Goal: Task Accomplishment & Management: Complete application form

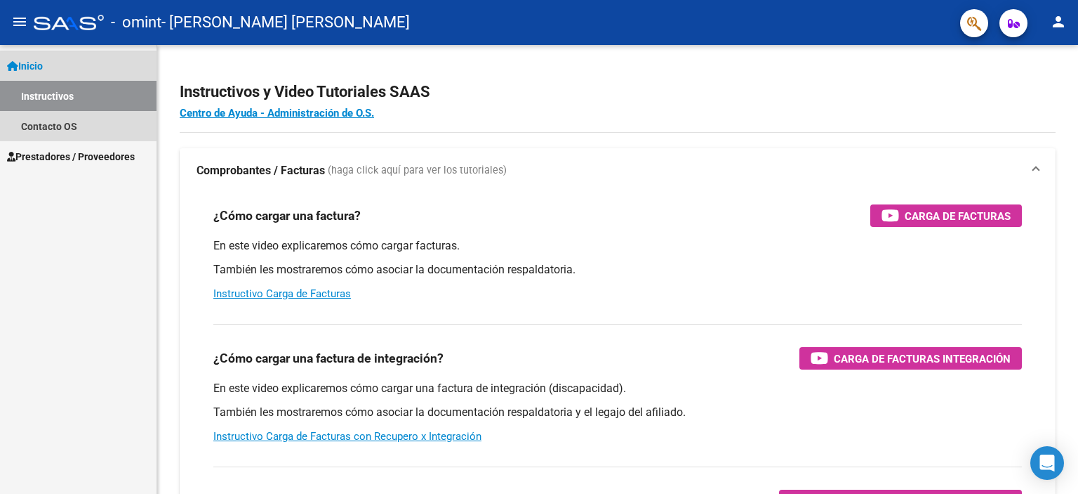
click at [107, 100] on link "Instructivos" at bounding box center [78, 96] width 157 height 30
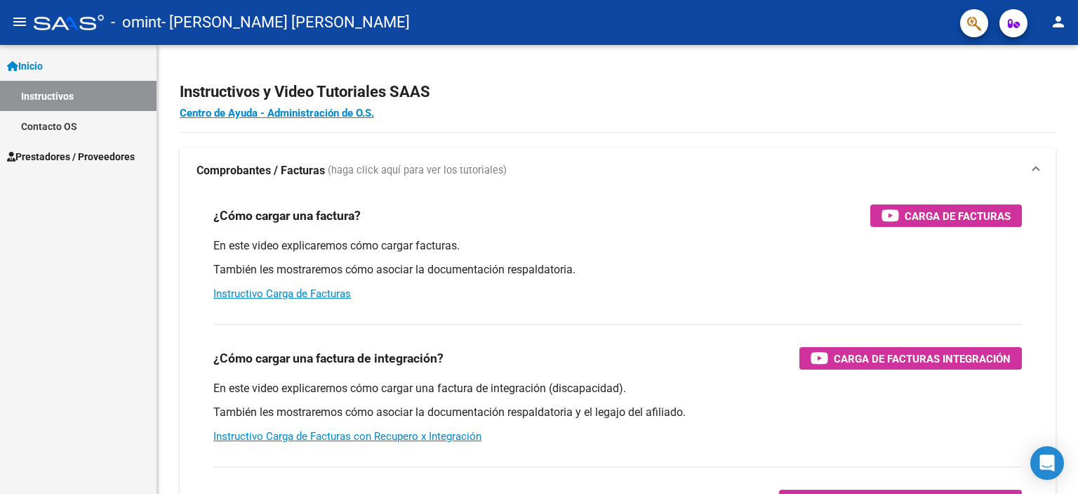
click at [62, 69] on link "Inicio" at bounding box center [78, 66] width 157 height 30
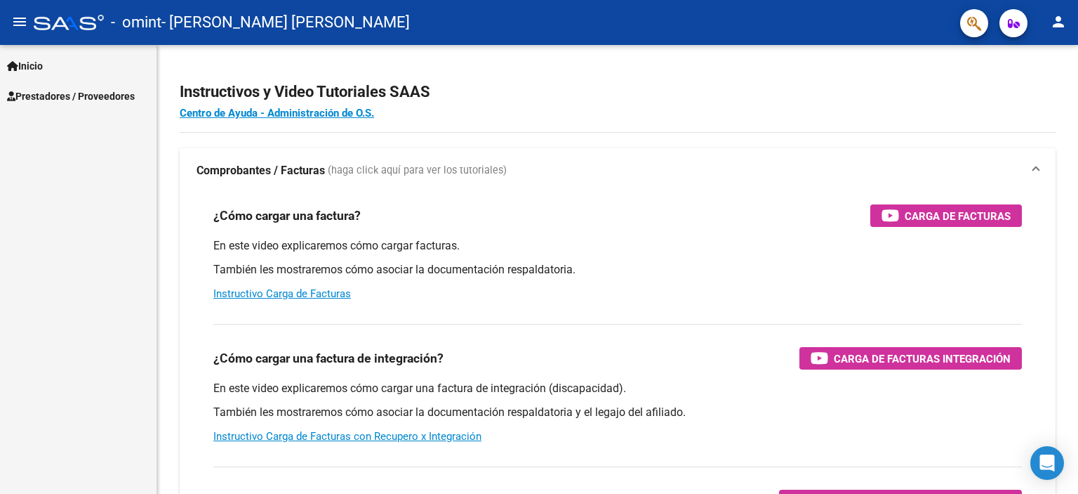
click at [62, 98] on span "Prestadores / Proveedores" at bounding box center [71, 95] width 128 height 15
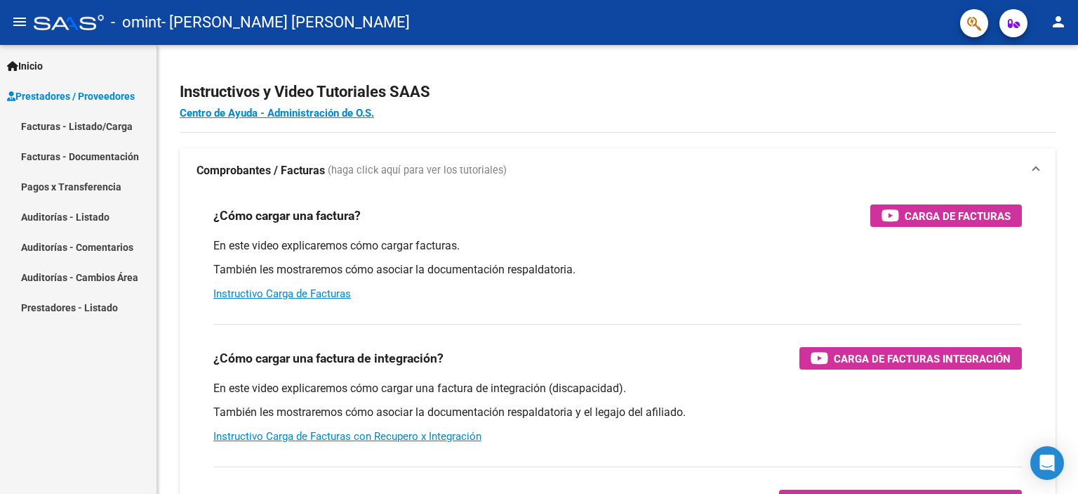
click at [59, 117] on link "Facturas - Listado/Carga" at bounding box center [78, 126] width 157 height 30
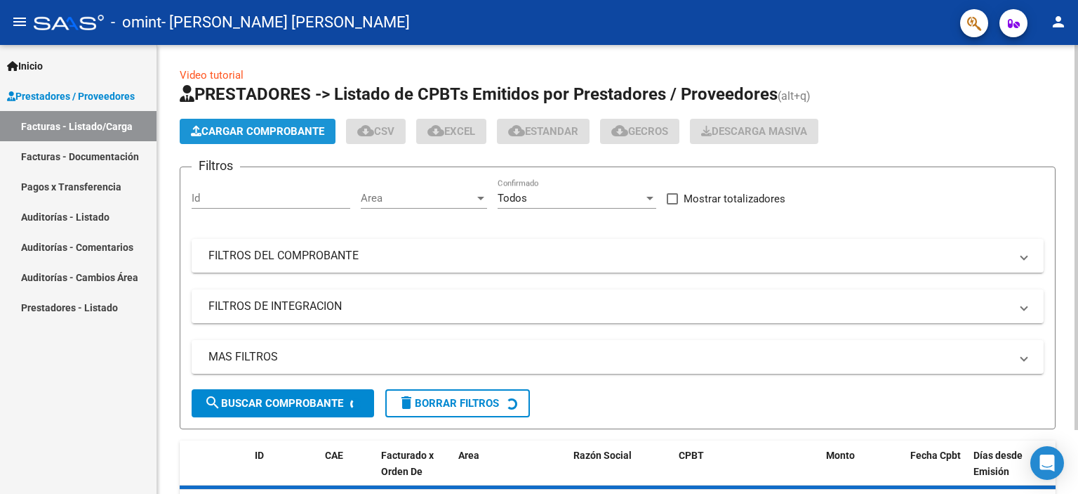
click at [249, 121] on button "Cargar Comprobante" at bounding box center [258, 131] width 156 height 25
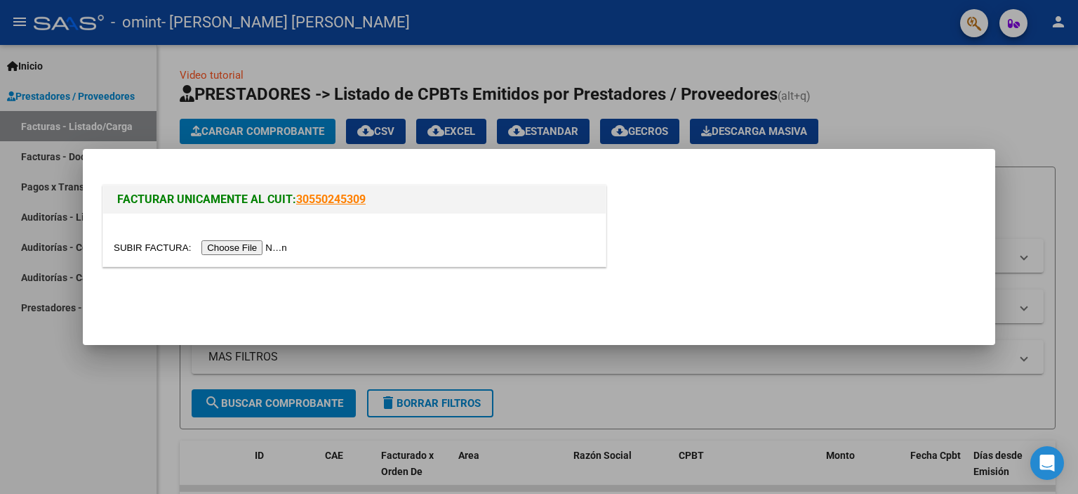
click at [245, 246] on input "file" at bounding box center [203, 247] width 178 height 15
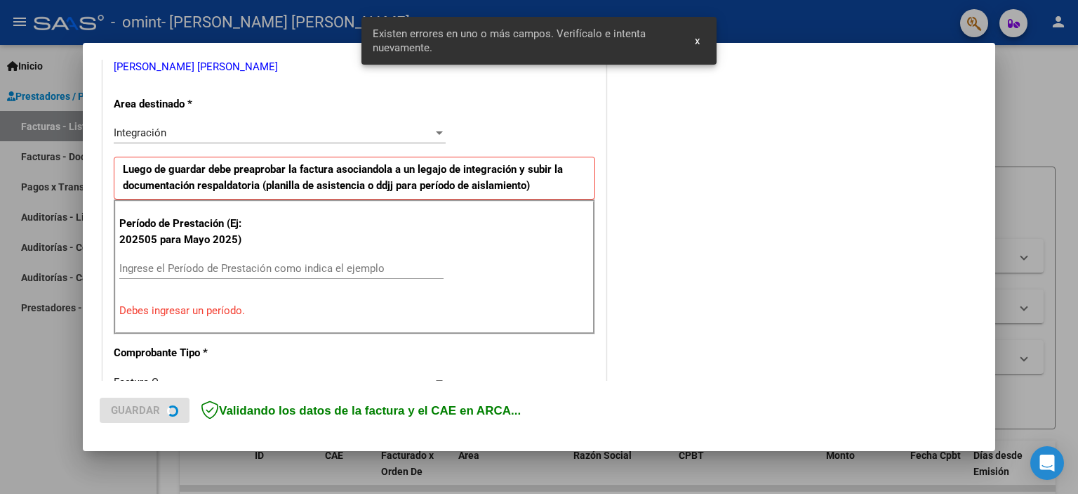
scroll to position [301, 0]
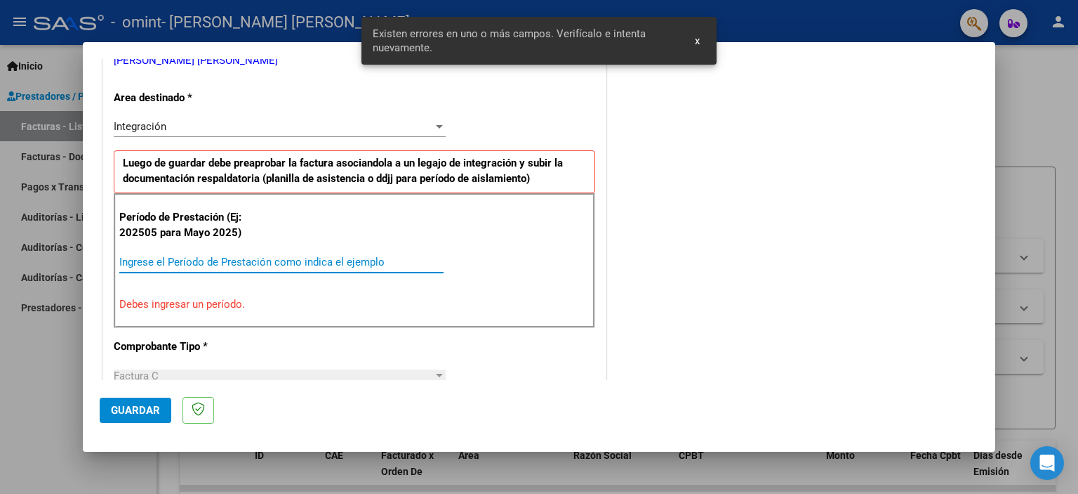
click at [384, 258] on input "Ingrese el Período de Prestación como indica el ejemplo" at bounding box center [281, 262] width 324 height 13
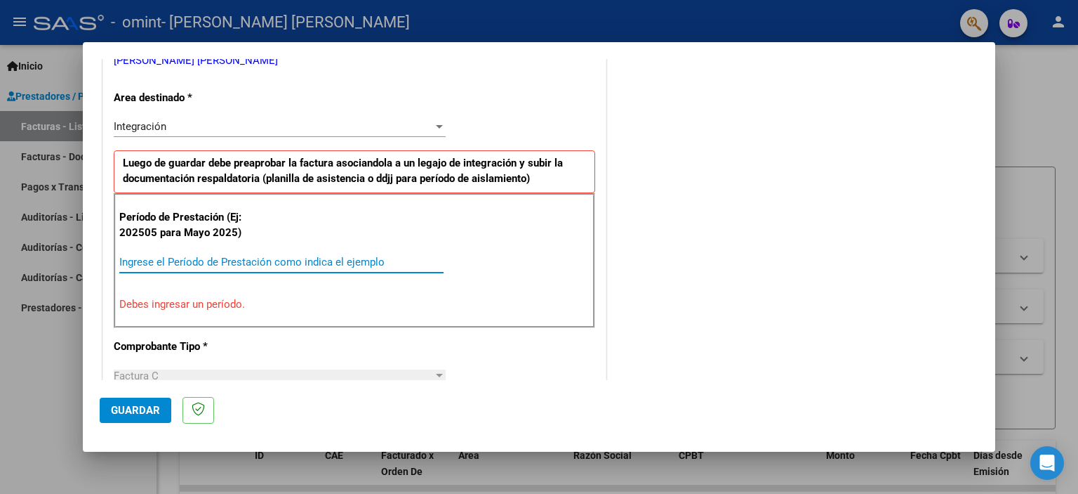
click at [211, 266] on input "Ingrese el Período de Prestación como indica el ejemplo" at bounding box center [281, 262] width 324 height 13
click at [713, 222] on div "COMENTARIOS Comentarios del Prestador / Gerenciador:" at bounding box center [793, 402] width 369 height 1257
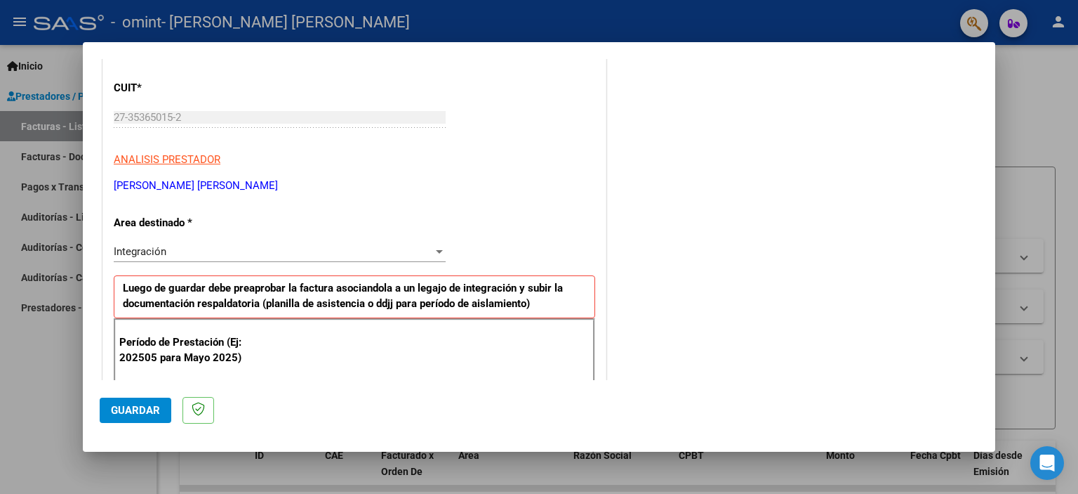
scroll to position [161, 0]
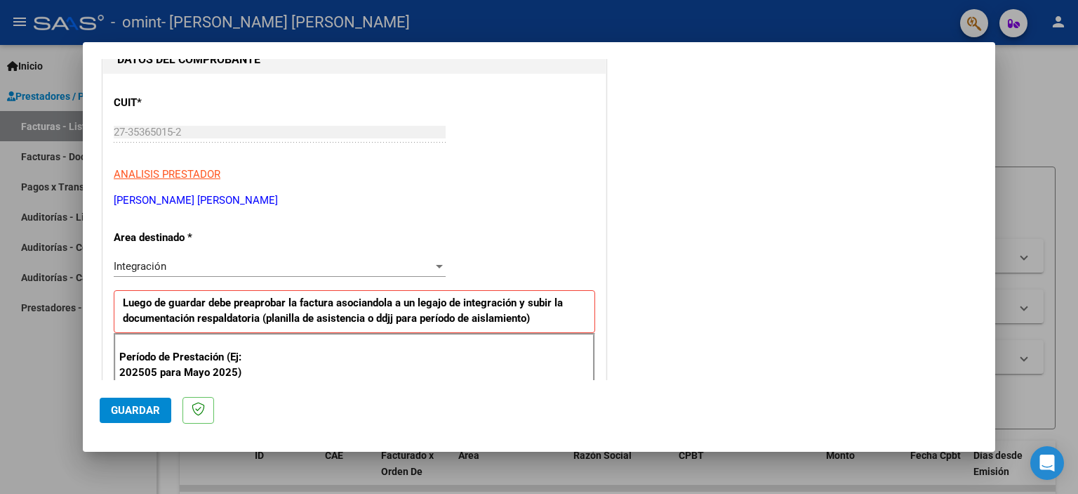
click at [420, 256] on div "Integración Seleccionar Area" at bounding box center [280, 266] width 332 height 21
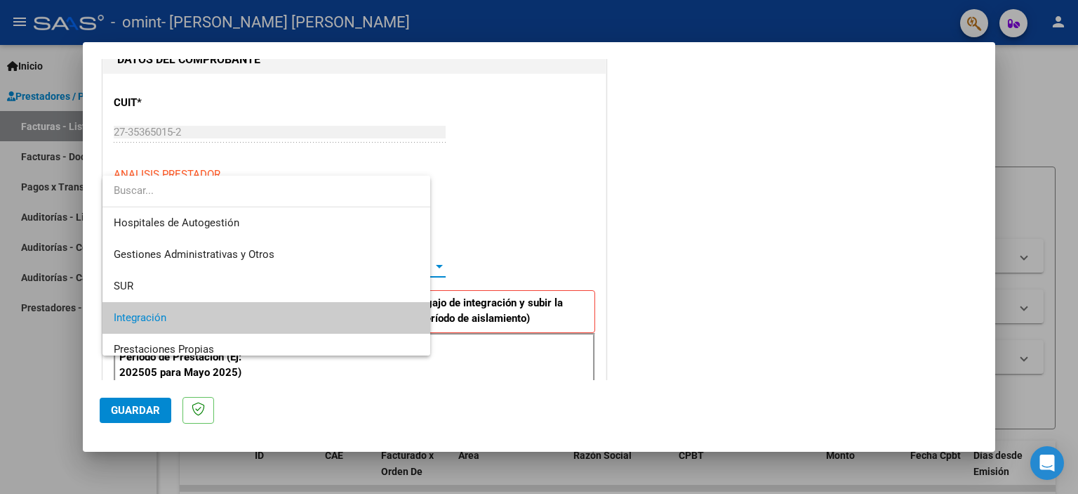
scroll to position [52, 0]
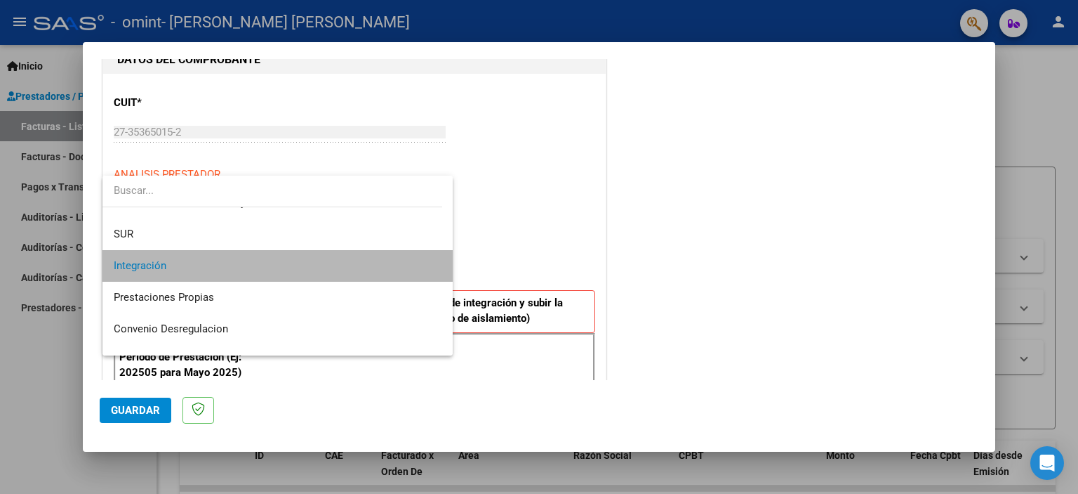
click at [350, 263] on span "Integración" at bounding box center [278, 266] width 329 height 32
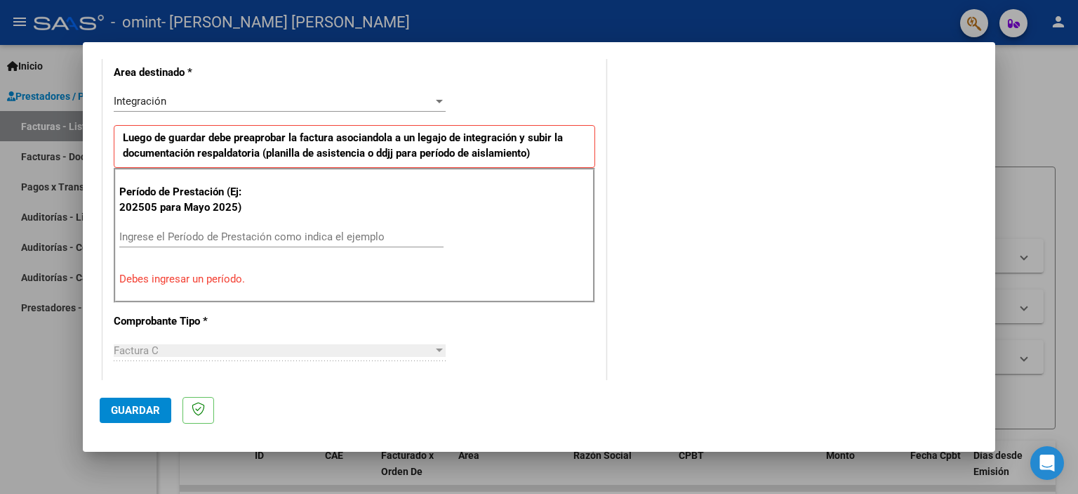
scroll to position [334, 0]
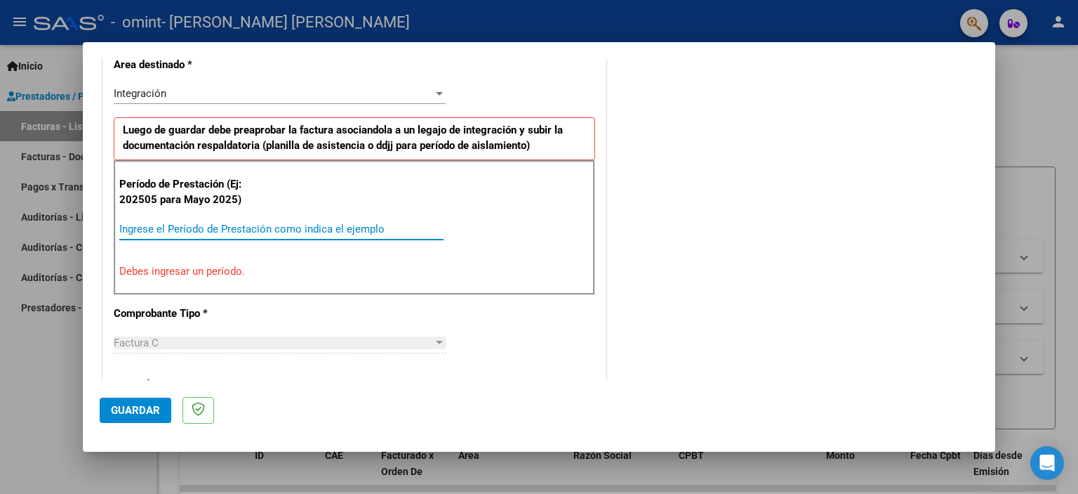
click at [201, 228] on input "Ingrese el Período de Prestación como indica el ejemplo" at bounding box center [281, 229] width 324 height 13
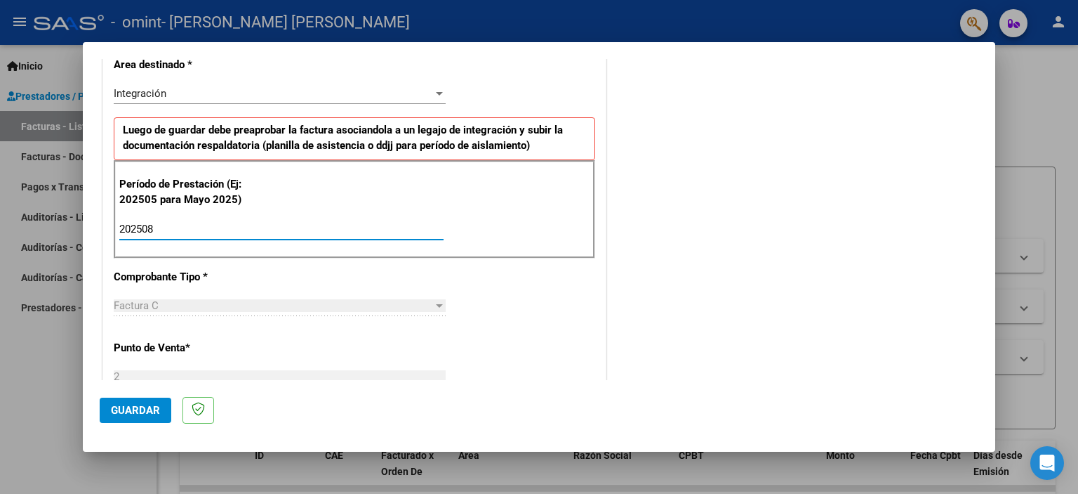
type input "202508"
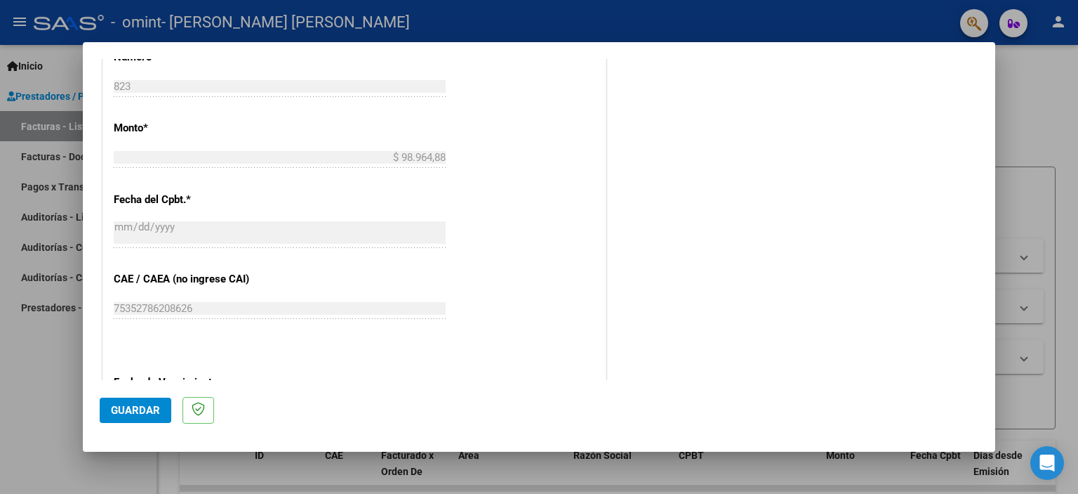
scroll to position [707, 0]
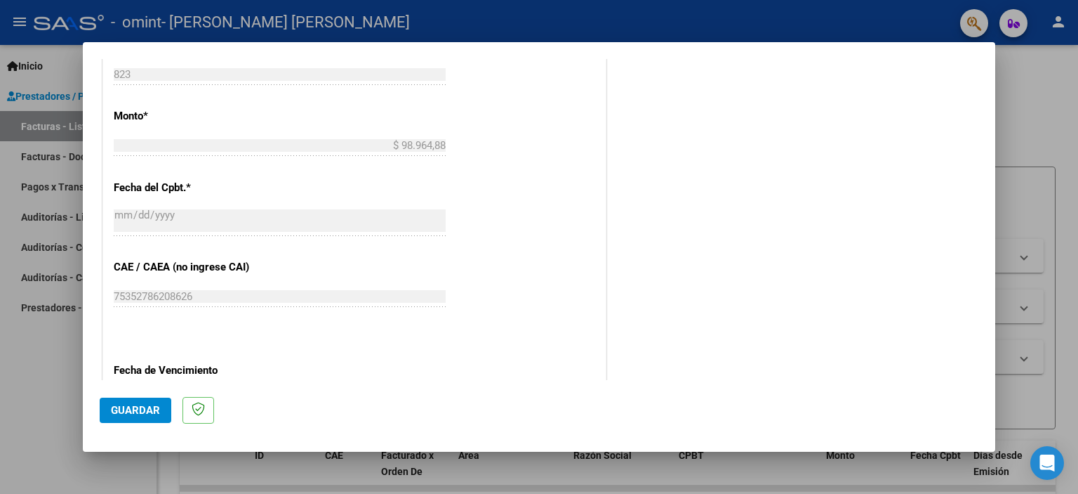
click at [119, 400] on button "Guardar" at bounding box center [136, 409] width 72 height 25
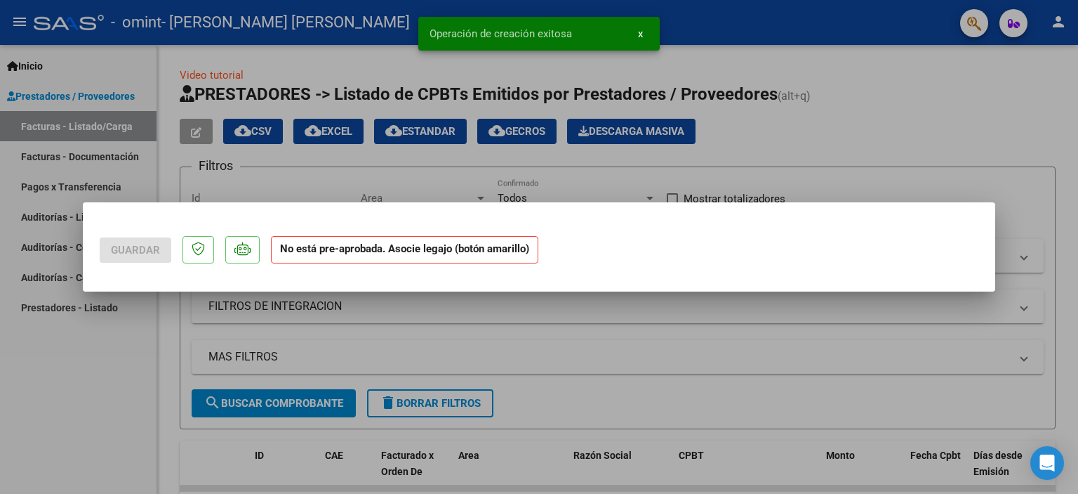
scroll to position [0, 0]
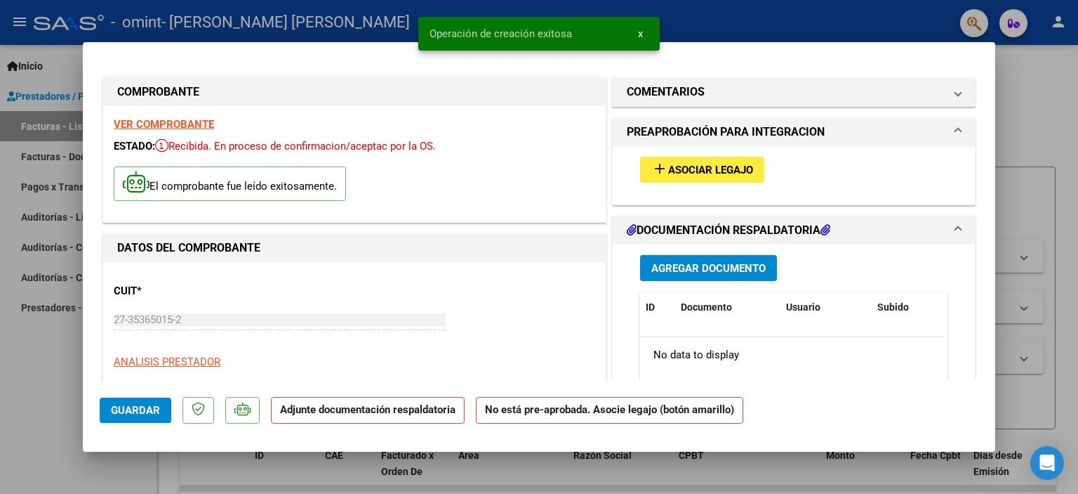
click at [743, 157] on button "add Asociar Legajo" at bounding box center [702, 170] width 124 height 26
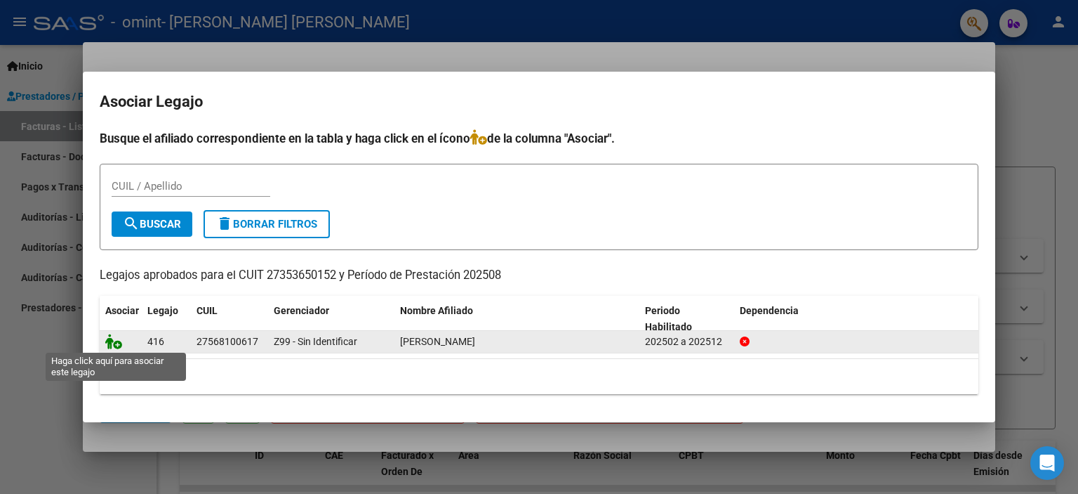
click at [118, 338] on icon at bounding box center [113, 341] width 17 height 15
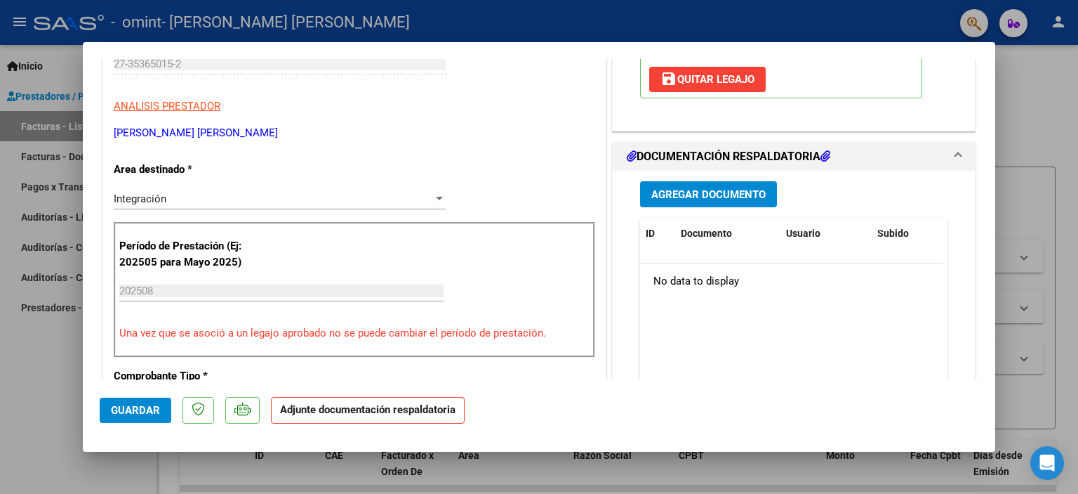
scroll to position [258, 0]
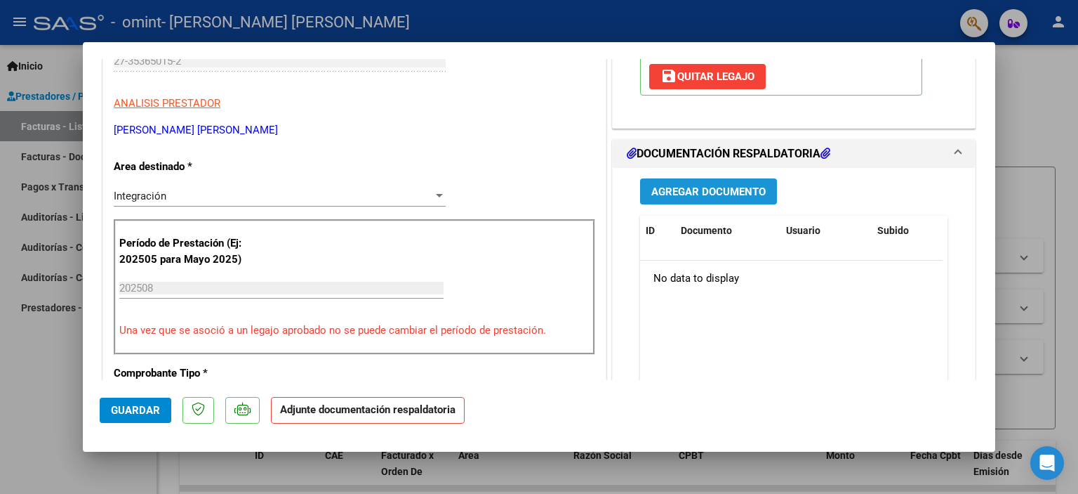
click at [737, 178] on button "Agregar Documento" at bounding box center [708, 191] width 137 height 26
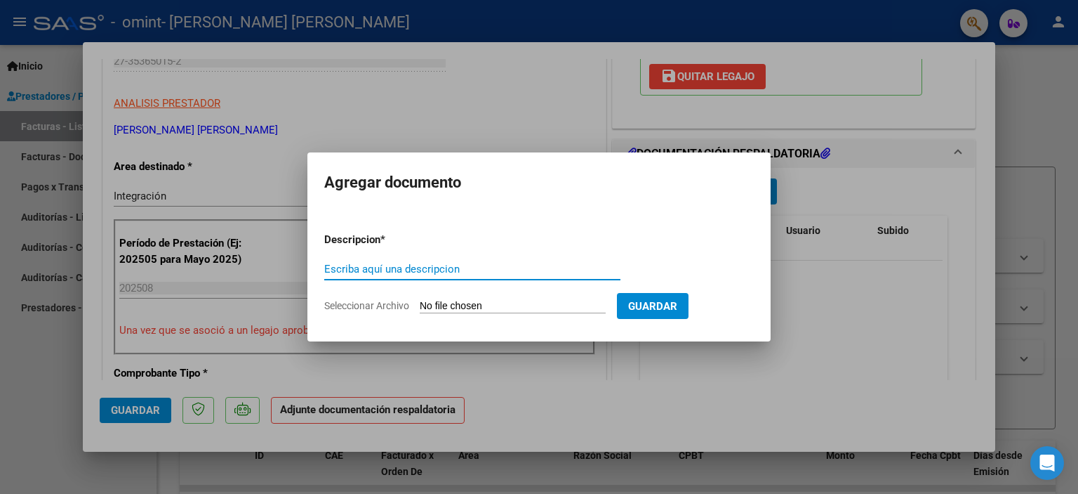
click at [483, 272] on input "Escriba aquí una descripcion" at bounding box center [472, 269] width 296 height 13
type input "p"
type input "Planilla asistencia TO - [PERSON_NAME]"
click at [673, 297] on button "Guardar" at bounding box center [653, 306] width 72 height 26
click at [527, 301] on input "Seleccionar Archivo" at bounding box center [513, 306] width 186 height 13
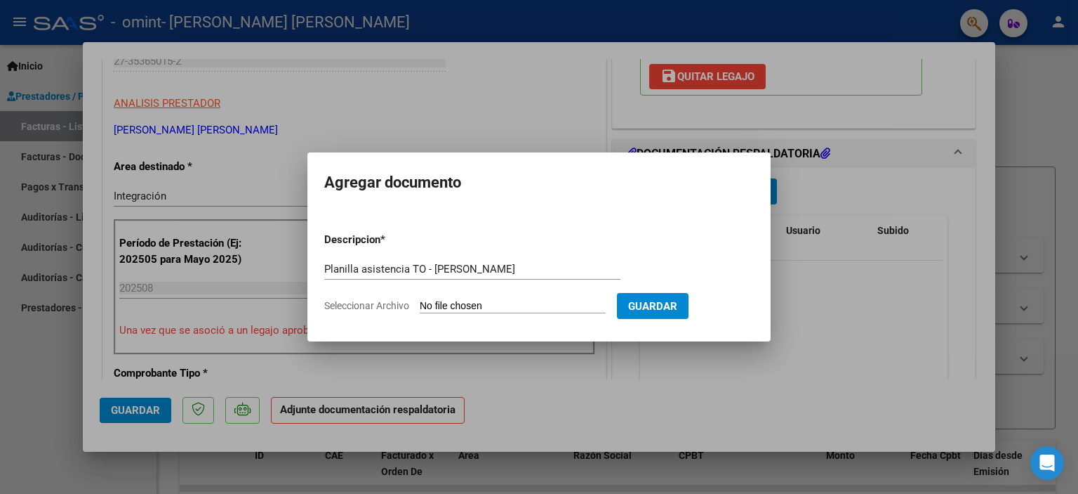
type input "C:\fakepath\Asistencia OMINT - [PERSON_NAME] - [DATE].pdf"
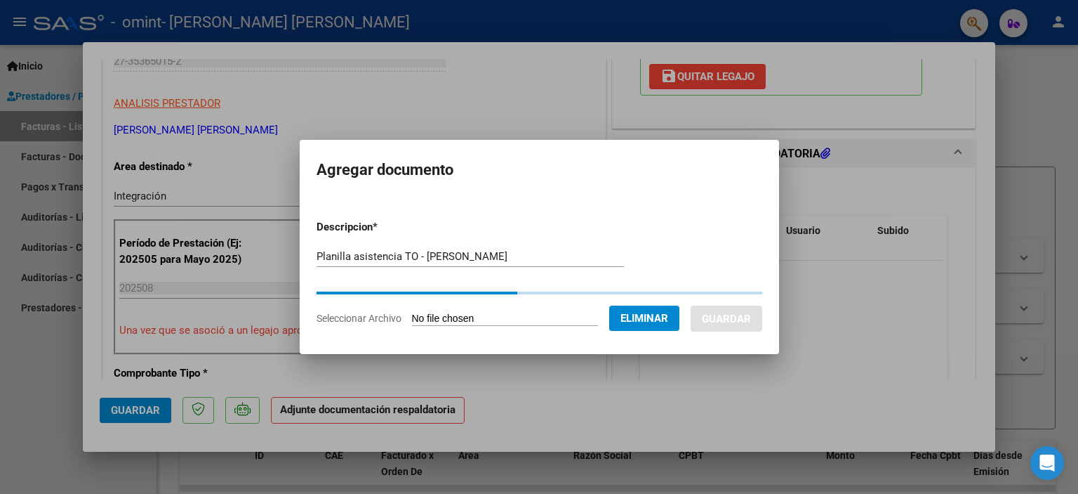
drag, startPoint x: 988, startPoint y: 174, endPoint x: 982, endPoint y: 136, distance: 38.3
click at [982, 136] on div at bounding box center [539, 247] width 1078 height 494
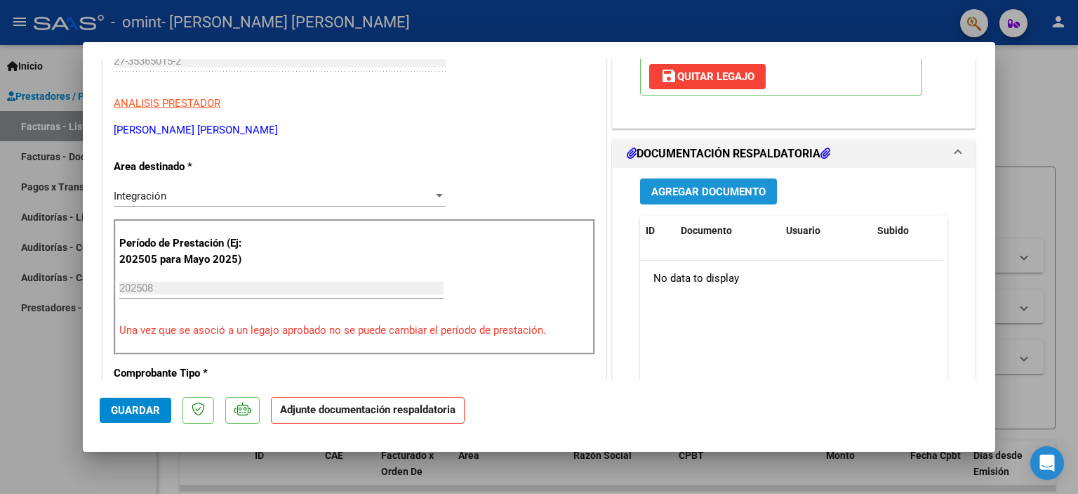
click at [673, 194] on span "Agregar Documento" at bounding box center [709, 191] width 114 height 13
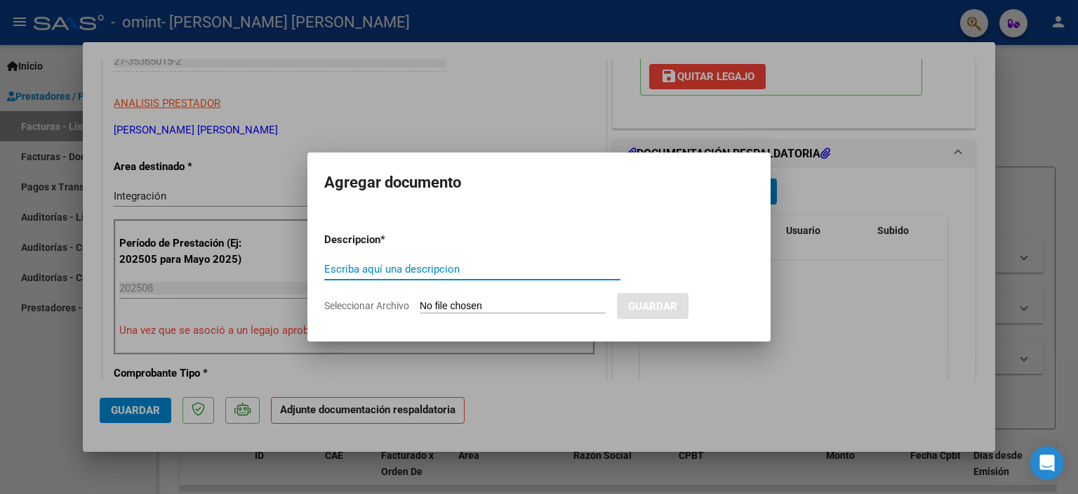
click at [480, 273] on input "Escriba aquí una descripcion" at bounding box center [472, 269] width 296 height 13
type input "Planilla asistencia TO - [DATE]"
click at [379, 309] on span "Seleccionar Archivo" at bounding box center [366, 305] width 85 height 11
click at [420, 309] on input "Seleccionar Archivo" at bounding box center [513, 306] width 186 height 13
type input "C:\fakepath\Asistencia OMINT - [PERSON_NAME] - [DATE].pdf"
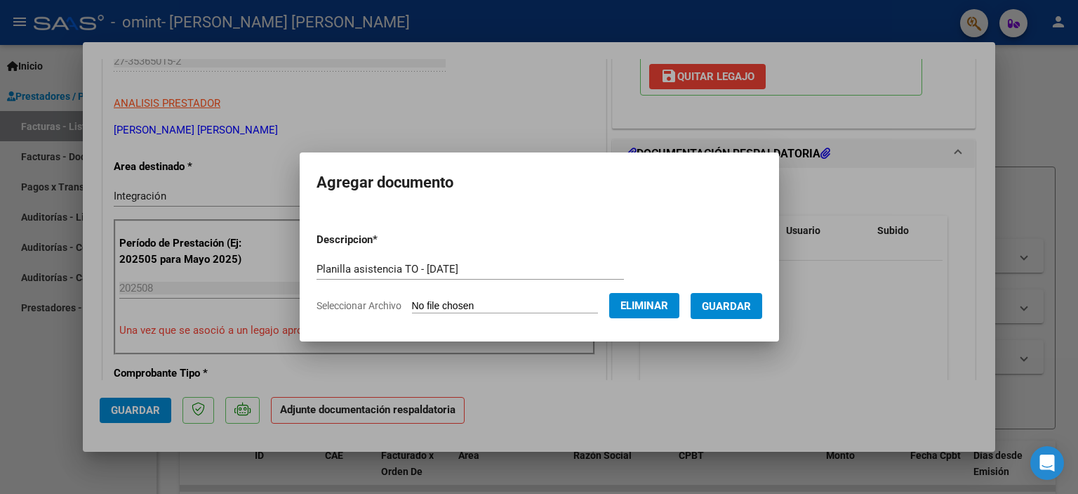
click at [736, 315] on button "Guardar" at bounding box center [727, 306] width 72 height 26
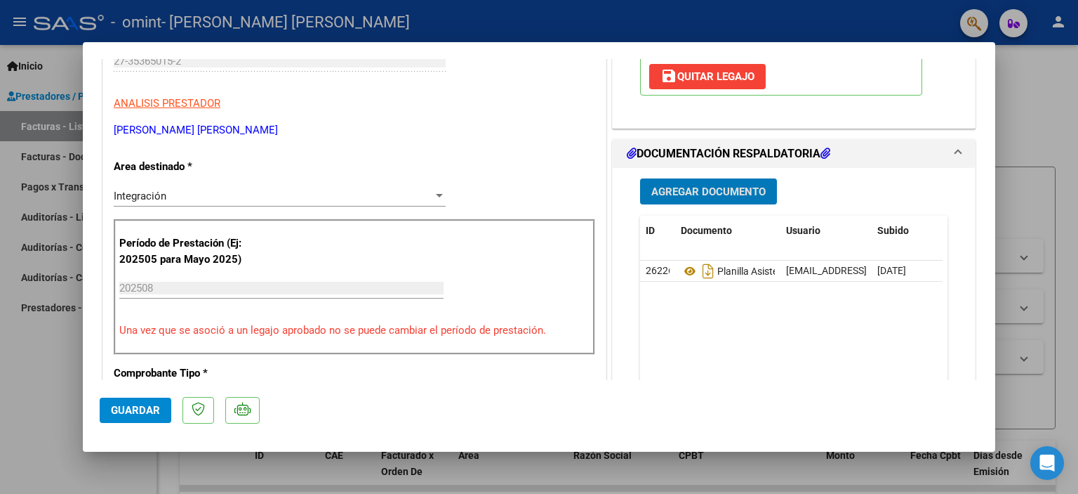
click at [155, 404] on span "Guardar" at bounding box center [135, 410] width 49 height 13
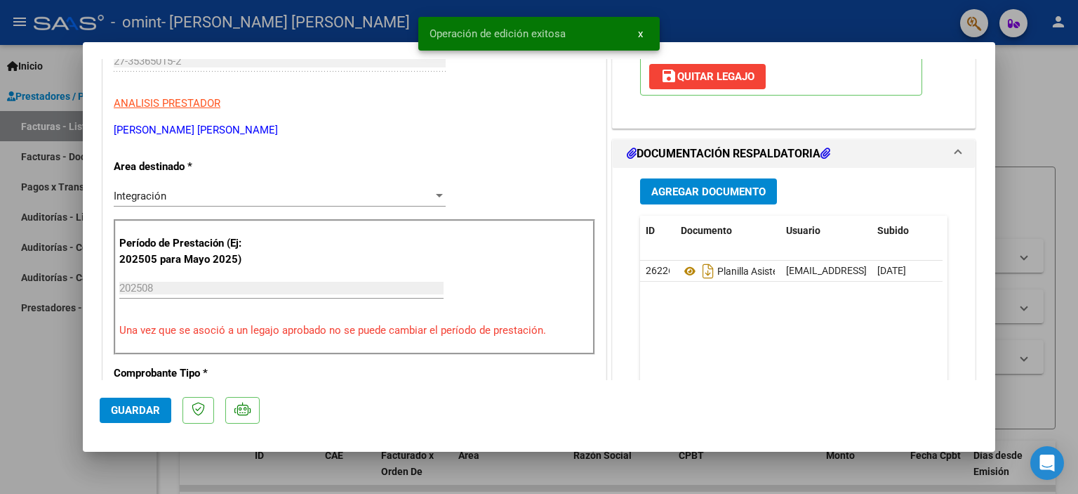
click at [639, 37] on span "x" at bounding box center [640, 33] width 5 height 13
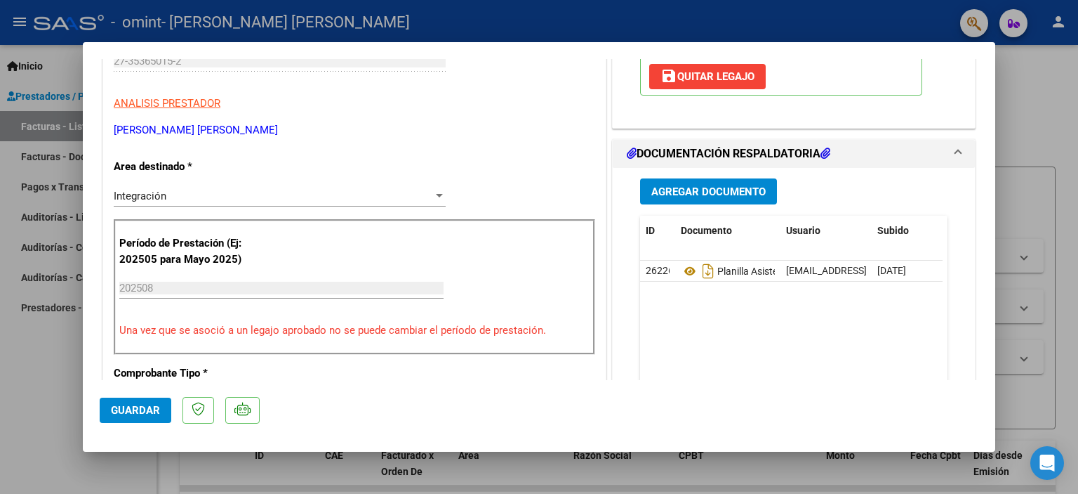
click at [1078, 109] on div at bounding box center [539, 247] width 1078 height 494
type input "$ 0,00"
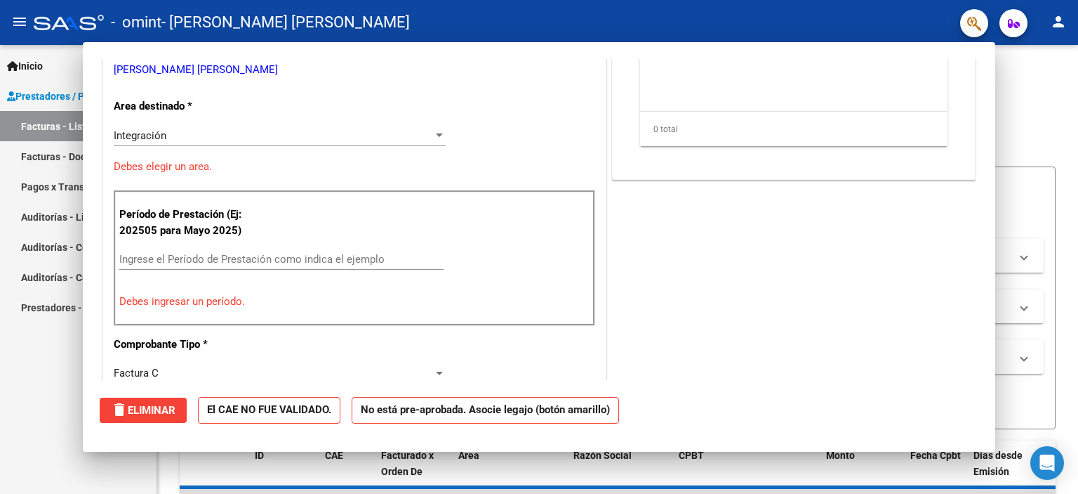
scroll to position [216, 0]
